Goal: Contribute content: Contribute content

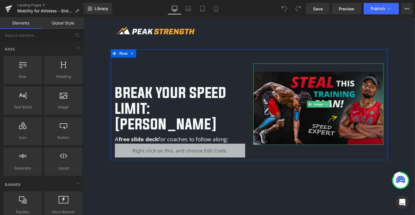
click at [310, 109] on img at bounding box center [330, 109] width 137 height 86
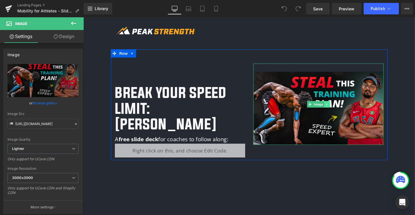
click at [340, 108] on link at bounding box center [339, 109] width 6 height 7
click at [341, 110] on icon at bounding box center [342, 108] width 3 height 3
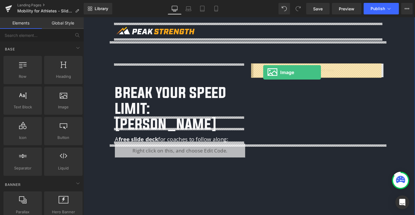
drag, startPoint x: 141, startPoint y: 118, endPoint x: 272, endPoint y: 75, distance: 138.2
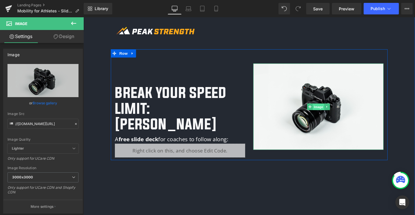
click at [331, 111] on span "Image" at bounding box center [331, 111] width 12 height 7
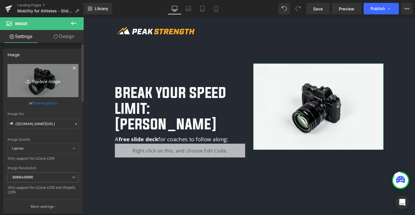
click at [40, 87] on link "Replace Image" at bounding box center [42, 80] width 71 height 33
click at [37, 90] on link "Replace Image" at bounding box center [42, 80] width 71 height 33
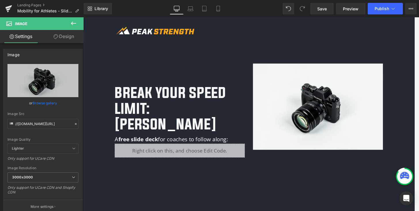
type input "C:\fakepath\Dane Mibility Lecture Thumbnail.jpg"
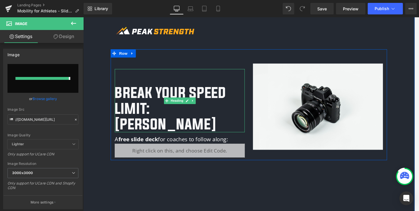
type input "[URL][DOMAIN_NAME]"
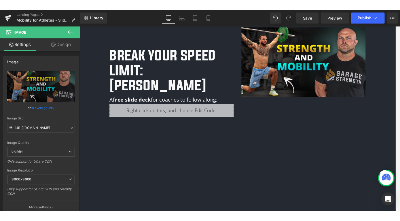
scroll to position [51, 0]
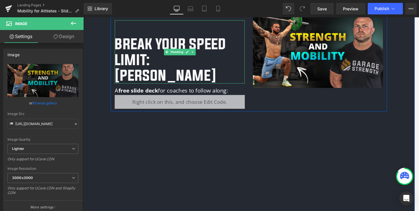
click at [145, 67] on h1 "Break Your Speed Limit: [PERSON_NAME]" at bounding box center [184, 62] width 137 height 50
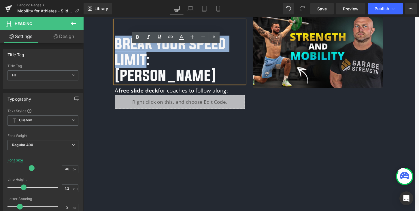
drag, startPoint x: 146, startPoint y: 62, endPoint x: 112, endPoint y: 45, distance: 37.6
click at [112, 45] on div "Break Your Speed Limit: Legend [PERSON_NAME] Heading A free slide deck for coac…" at bounding box center [185, 64] width 146 height 99
click at [200, 61] on h1 "Break Your Speed Limit: [PERSON_NAME]" at bounding box center [184, 62] width 137 height 50
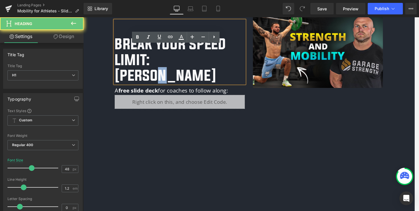
click at [200, 61] on h1 "Break Your Speed Limit: [PERSON_NAME]" at bounding box center [184, 62] width 137 height 50
click at [235, 62] on h1 "Break Your Speed Limit: [PERSON_NAME]" at bounding box center [184, 62] width 137 height 50
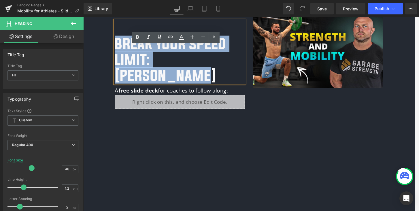
drag, startPoint x: 240, startPoint y: 62, endPoint x: 116, endPoint y: 48, distance: 124.7
click at [116, 48] on h1 "Break Your Speed Limit: [PERSON_NAME]" at bounding box center [184, 62] width 137 height 50
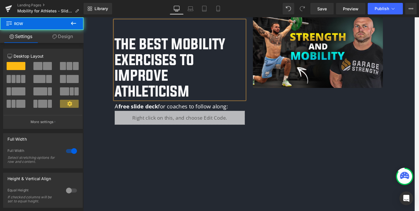
click at [283, 151] on div "Image Row The Best Mobility Exercises to Improve Athleticism Heading A free sli…" at bounding box center [257, 137] width 291 height 360
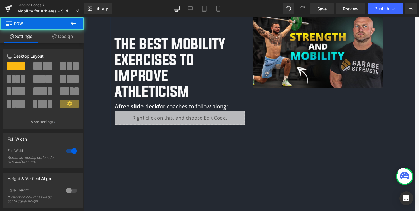
click at [245, 66] on h1 "The Best Mobility Exercises to Improve Athleticism" at bounding box center [184, 70] width 137 height 66
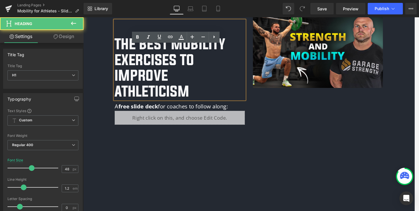
drag, startPoint x: 205, startPoint y: 95, endPoint x: 114, endPoint y: 51, distance: 101.2
click at [116, 51] on div "The Best Mobility Exercises to Improve Athleticism" at bounding box center [184, 61] width 137 height 83
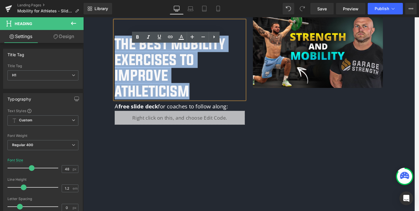
drag, startPoint x: 200, startPoint y: 93, endPoint x: 117, endPoint y: 45, distance: 95.8
click at [117, 45] on h1 "The Best Mobility Exercises to Improve Athleticism" at bounding box center [184, 70] width 137 height 66
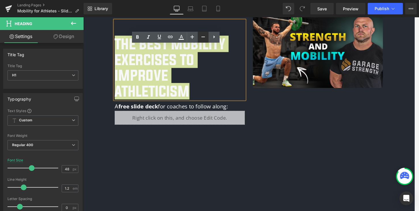
click at [200, 37] on icon at bounding box center [203, 36] width 7 height 7
type input "46"
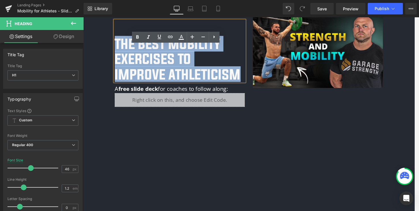
click at [273, 124] on div "Image Row The Best Mobility Exercises to Improve Athleticism Heading A free sli…" at bounding box center [257, 127] width 291 height 341
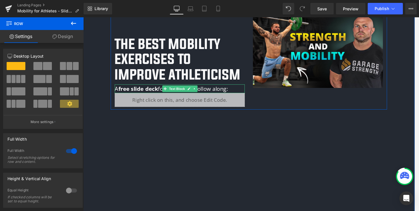
click at [221, 94] on p "A free slide deck for coaches to follow along:" at bounding box center [184, 92] width 137 height 9
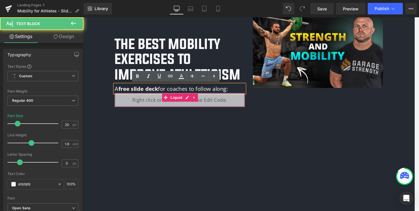
click at [218, 104] on div "Liquid" at bounding box center [184, 104] width 137 height 14
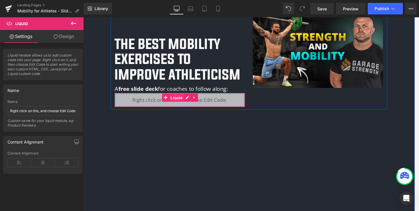
click at [178, 102] on span "Liquid" at bounding box center [182, 102] width 16 height 9
click at [191, 101] on div "Liquid" at bounding box center [184, 104] width 137 height 14
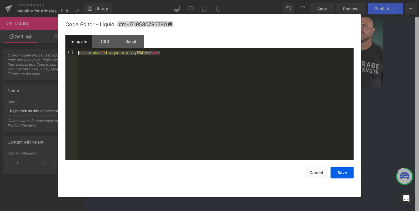
drag, startPoint x: 173, startPoint y: 55, endPoint x: 77, endPoint y: 42, distance: 96.9
click at [77, 42] on div "Template CSS Script Data 1 < div class = "klaviyo-form-VqyEKW" > </ div > XXXXX…" at bounding box center [209, 97] width 288 height 125
click at [347, 174] on button "Save" at bounding box center [342, 173] width 23 height 12
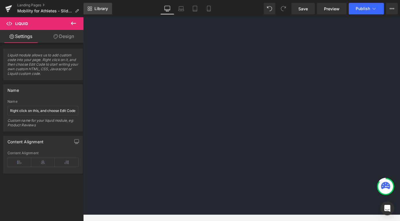
scroll to position [159, 0]
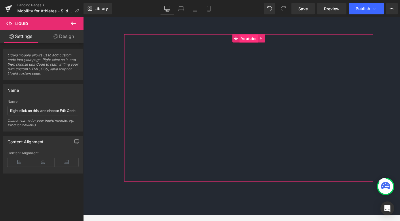
click at [250, 42] on span "Youtube" at bounding box center [257, 39] width 19 height 9
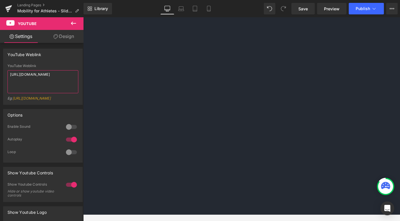
drag, startPoint x: 44, startPoint y: 80, endPoint x: -11, endPoint y: 70, distance: 55.8
click at [0, 70] on html "Youtube You are previewing how the will restyle your page. You can not edit Ele…" at bounding box center [200, 110] width 400 height 221
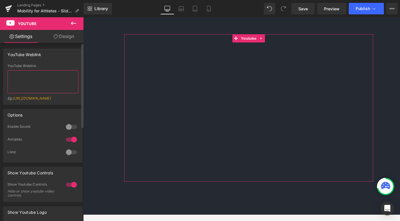
paste textarea "[URL][DOMAIN_NAME]"
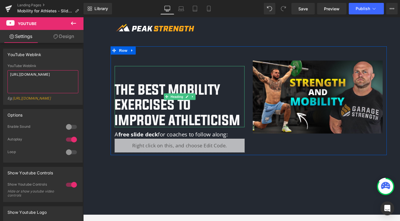
scroll to position [0, 0]
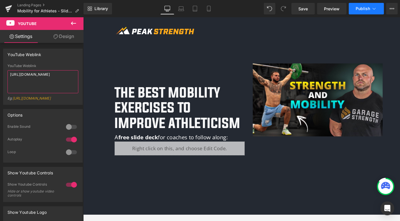
type textarea "[URL][DOMAIN_NAME]"
click at [367, 7] on span "Publish" at bounding box center [363, 8] width 14 height 5
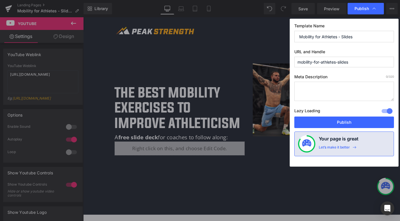
click at [337, 92] on textarea at bounding box center [345, 91] width 100 height 19
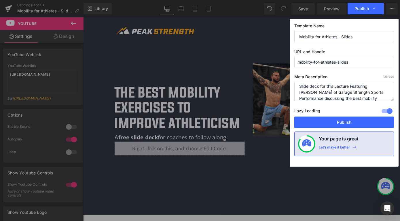
scroll to position [8, 0]
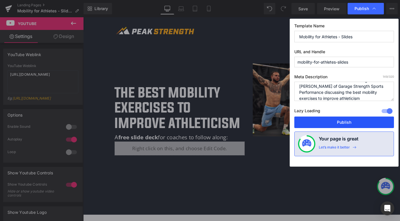
type textarea "Slide deck for this Lecture Featuring [PERSON_NAME] of Garage Strength Sports P…"
click at [335, 120] on button "Publish" at bounding box center [345, 123] width 100 height 12
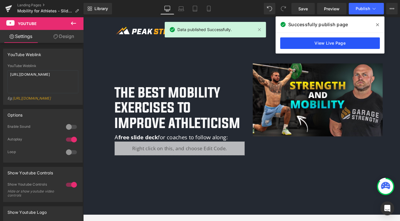
click at [302, 46] on link "View Live Page" at bounding box center [330, 43] width 100 height 12
